Goal: Information Seeking & Learning: Understand process/instructions

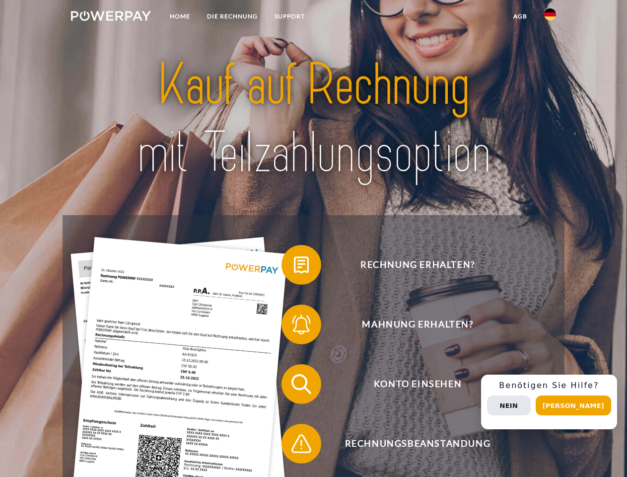
click at [111, 17] on img at bounding box center [111, 16] width 80 height 10
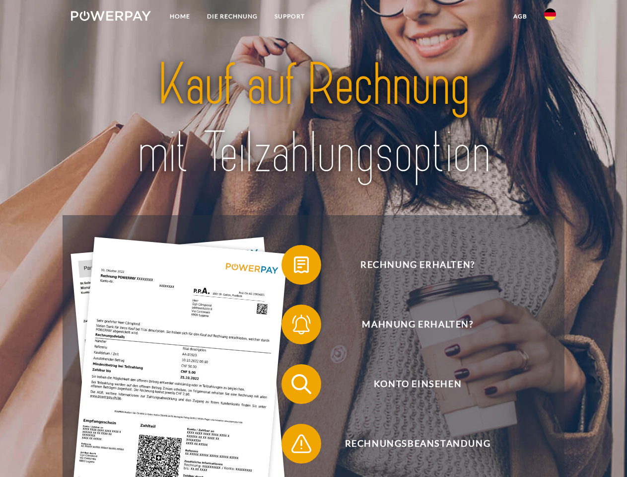
click at [550, 17] on img at bounding box center [550, 14] width 12 height 12
click at [520, 16] on link "agb" at bounding box center [520, 16] width 31 height 18
click at [294, 267] on span at bounding box center [287, 265] width 50 height 50
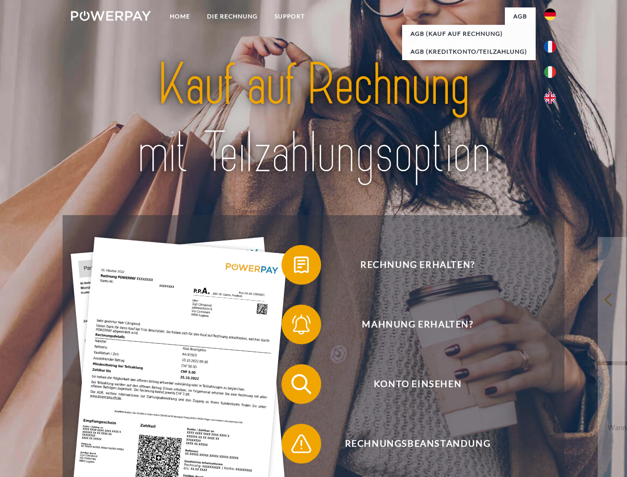
click at [294, 326] on div "Rechnung erhalten? Mahnung erhalten? Konto einsehen" at bounding box center [314, 413] width 502 height 397
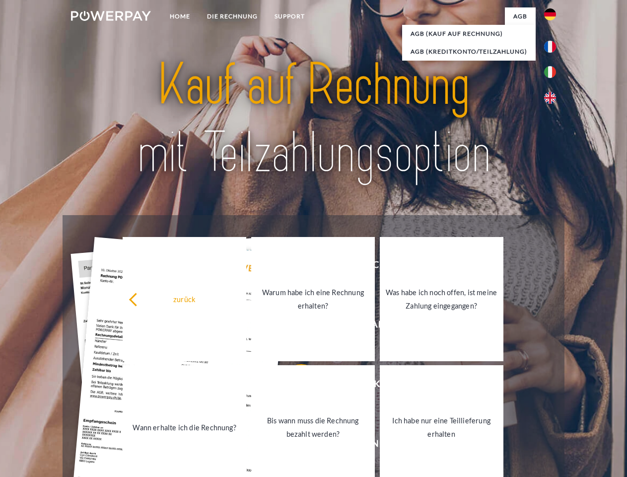
click at [294, 386] on link "Bis wann muss die Rechnung bezahlt werden?" at bounding box center [313, 427] width 124 height 124
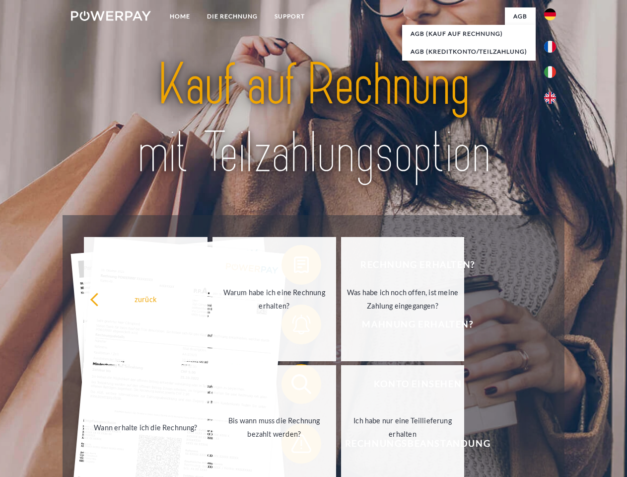
click at [294, 445] on span at bounding box center [287, 444] width 50 height 50
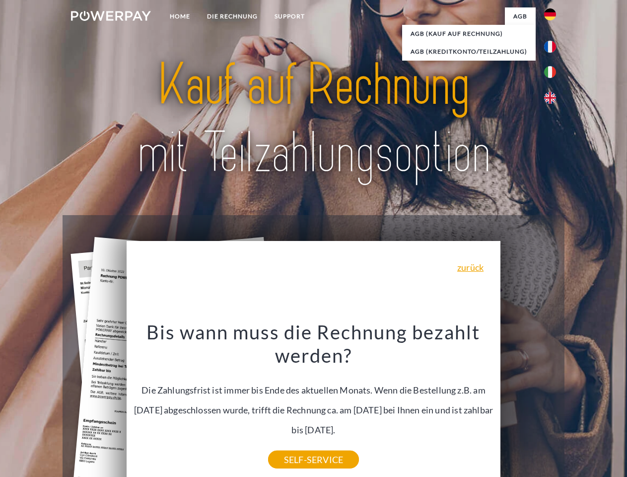
click at [553, 402] on div "Rechnung erhalten? Mahnung erhalten? Konto einsehen" at bounding box center [314, 413] width 502 height 397
click at [528, 404] on span "Konto einsehen" at bounding box center [417, 384] width 243 height 40
click at [577, 405] on header "Home DIE RECHNUNG SUPPORT" at bounding box center [313, 343] width 627 height 686
